Goal: Task Accomplishment & Management: Use online tool/utility

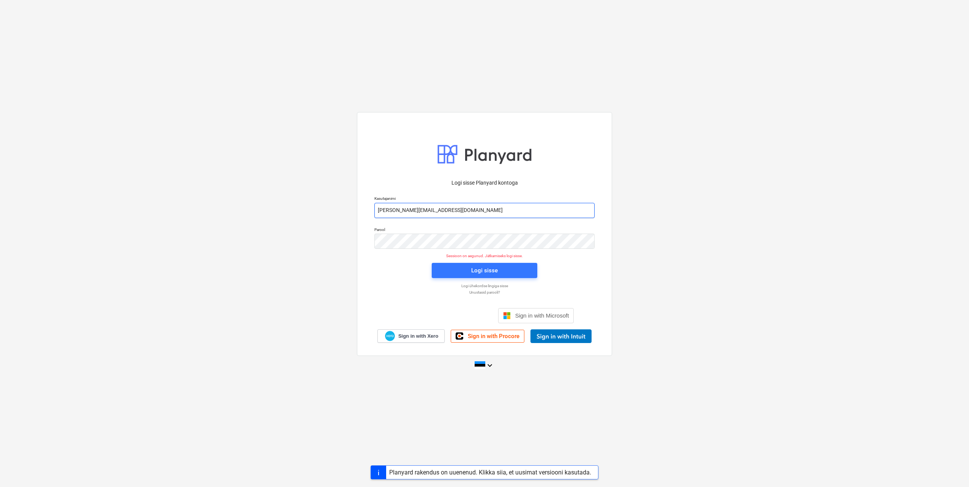
drag, startPoint x: 408, startPoint y: 209, endPoint x: 410, endPoint y: 214, distance: 6.0
click at [408, 209] on input "[PERSON_NAME][EMAIL_ADDRESS][DOMAIN_NAME]" at bounding box center [484, 210] width 220 height 15
type input "[EMAIL_ADDRESS][DOMAIN_NAME]"
click at [374, 239] on div "Parool" at bounding box center [484, 237] width 229 height 31
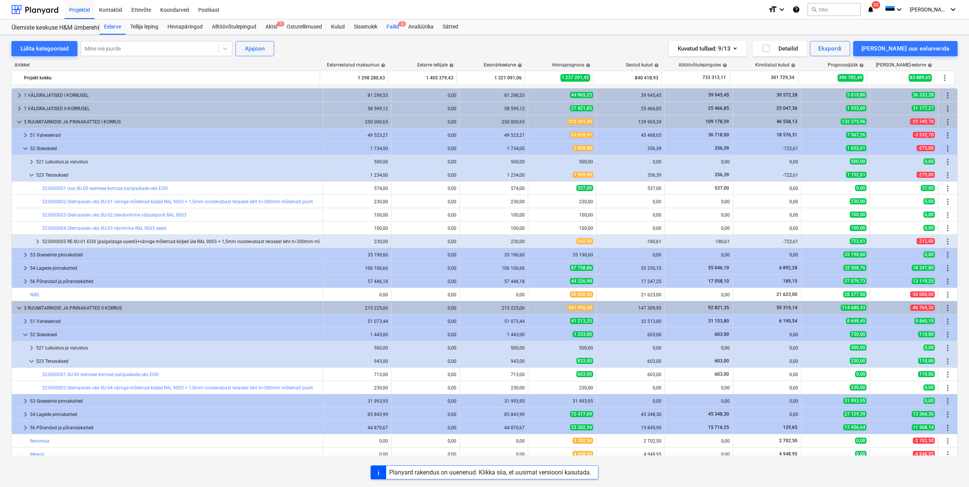
click at [399, 25] on div "Failid 3" at bounding box center [393, 26] width 22 height 15
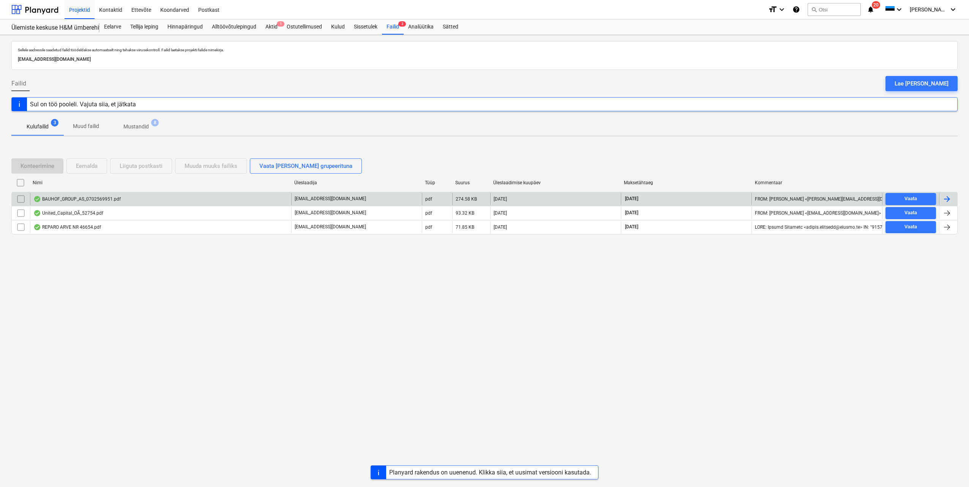
click at [949, 200] on div at bounding box center [946, 198] width 9 height 9
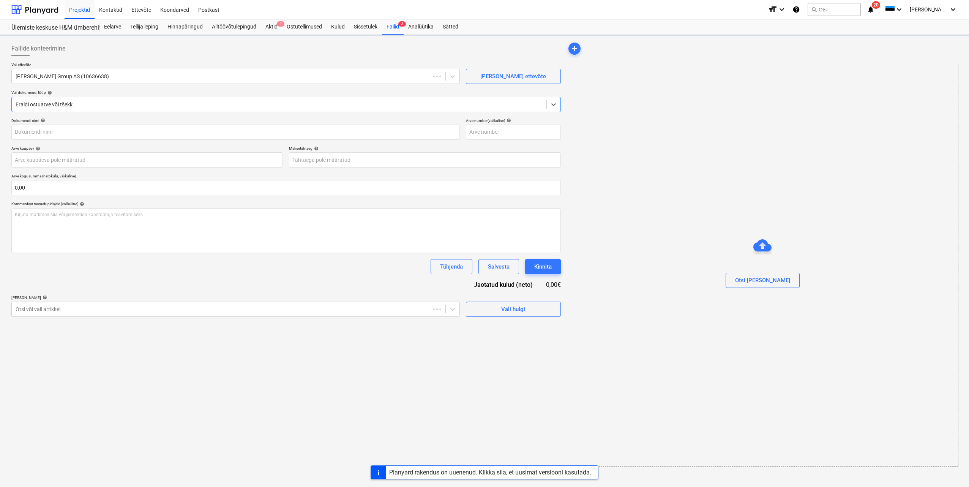
type input "0702569951"
type input "[DATE]"
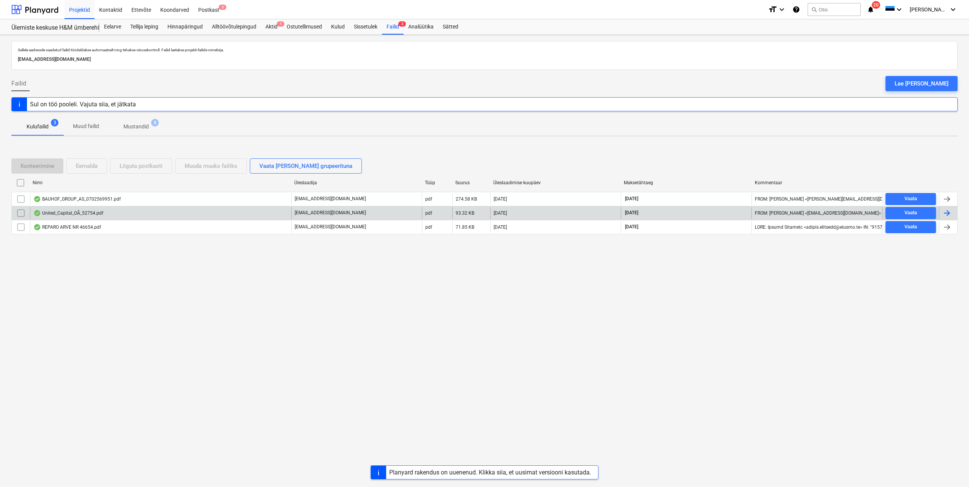
click at [948, 213] on div at bounding box center [946, 212] width 9 height 9
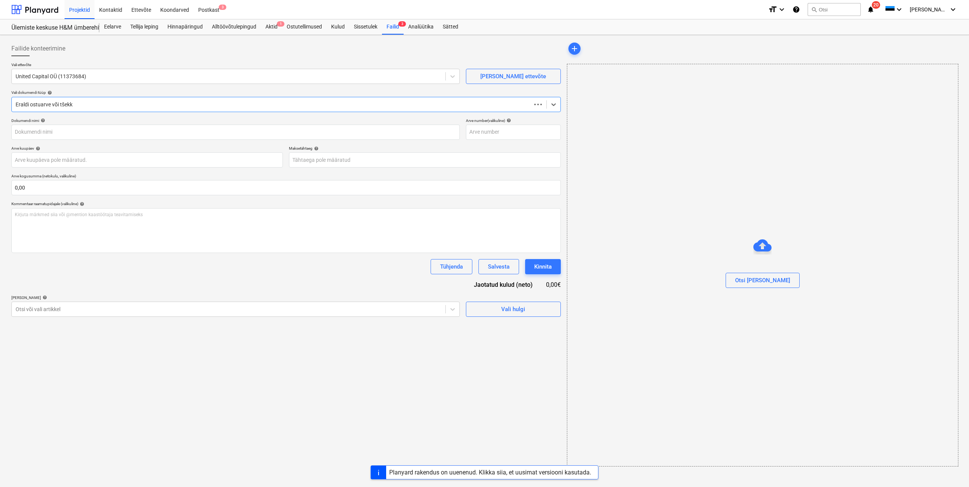
type input "52754"
type input "[DATE]"
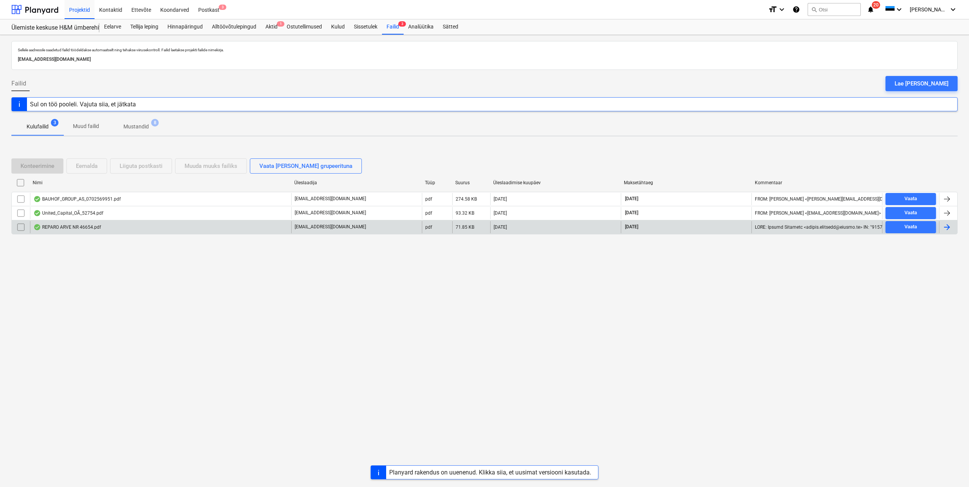
click at [948, 230] on div at bounding box center [946, 226] width 9 height 9
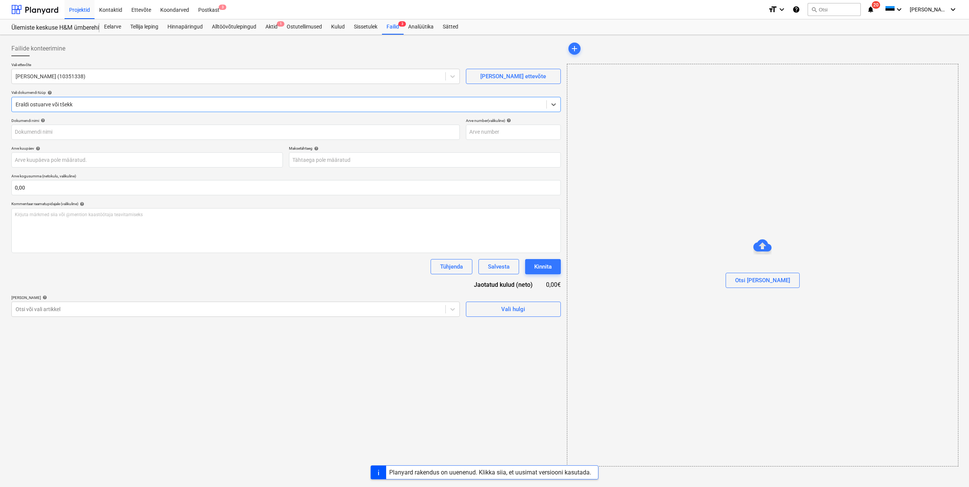
type input "46654"
type input "[DATE]"
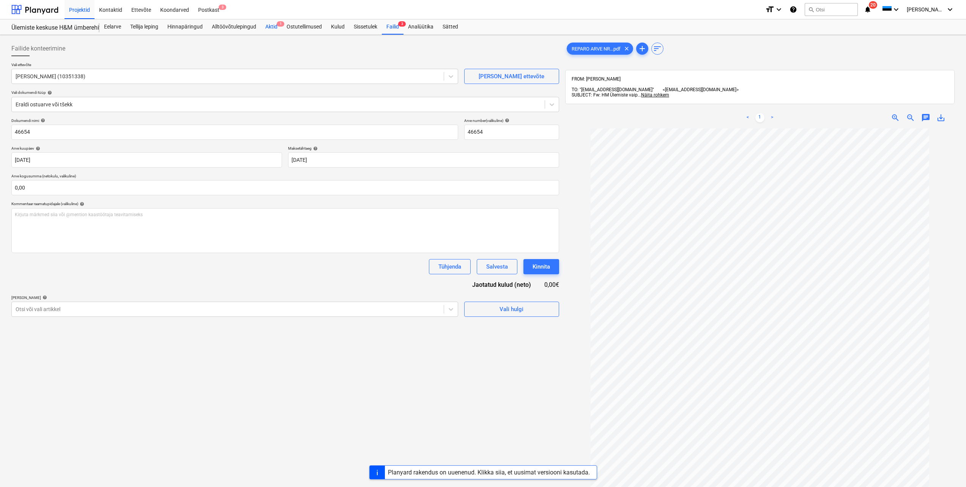
click at [271, 27] on div "Aktid 1" at bounding box center [271, 26] width 21 height 15
